Goal: Transaction & Acquisition: Purchase product/service

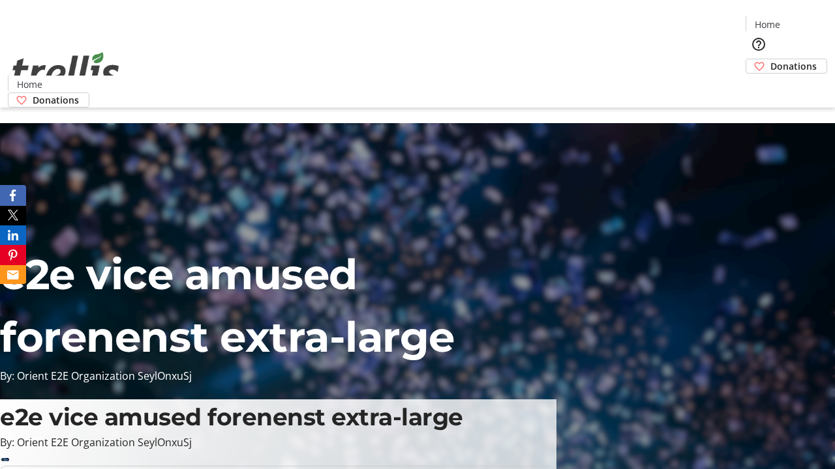
click at [770, 59] on span "Donations" at bounding box center [793, 66] width 46 height 14
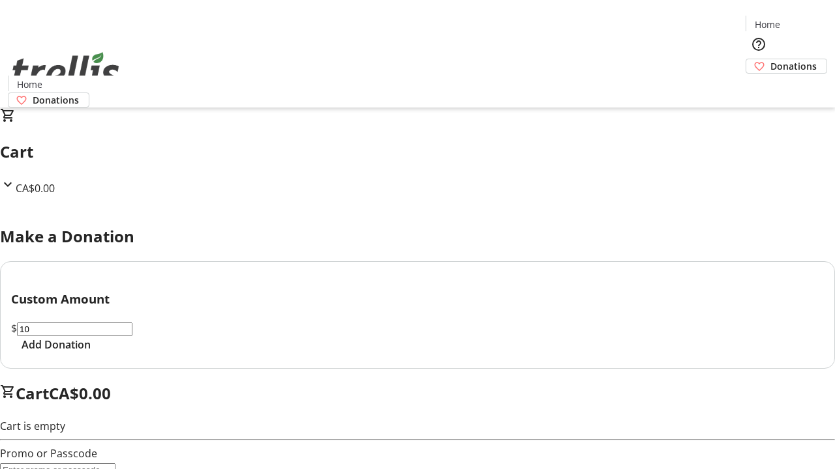
click at [91, 353] on span "Add Donation" at bounding box center [56, 345] width 69 height 16
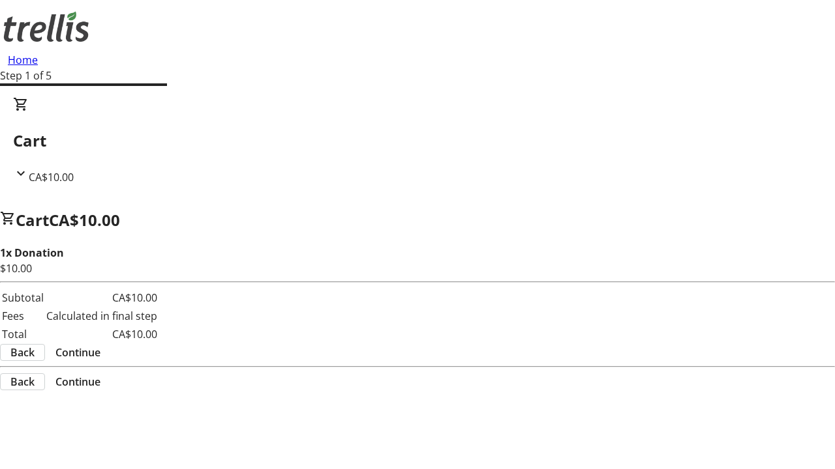
select select "CA"
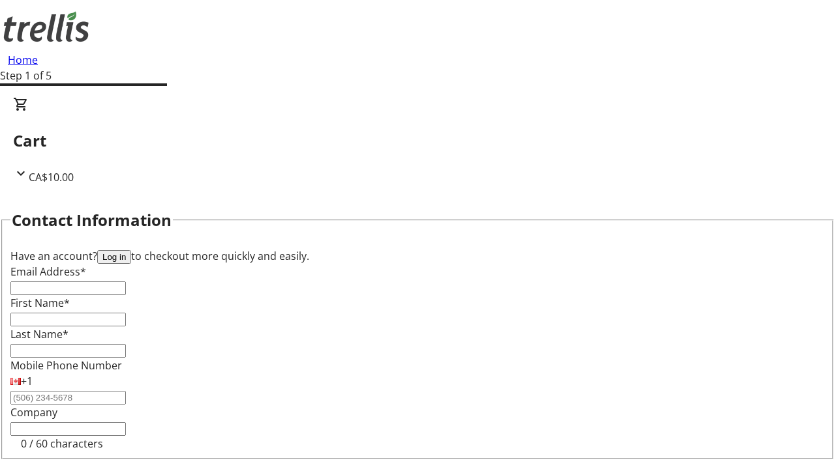
click at [131, 250] on button "Log in" at bounding box center [114, 257] width 34 height 14
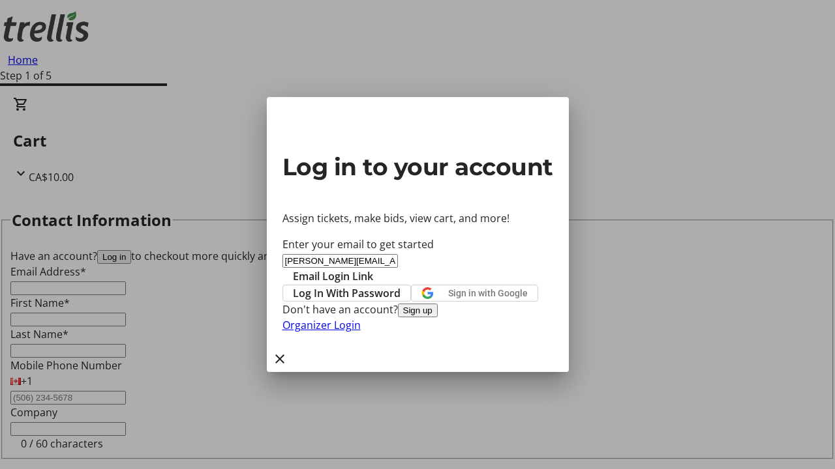
type input "[PERSON_NAME][EMAIL_ADDRESS][DOMAIN_NAME]"
click at [373, 269] on span "Email Login Link" at bounding box center [333, 277] width 80 height 16
